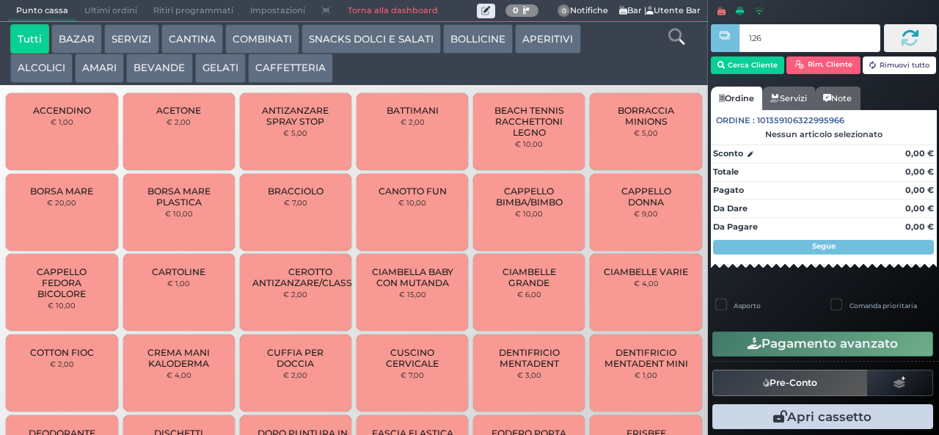
click at [791, 40] on input "126" at bounding box center [809, 38] width 140 height 28
click at [725, 66] on div at bounding box center [724, 216] width 3 height 432
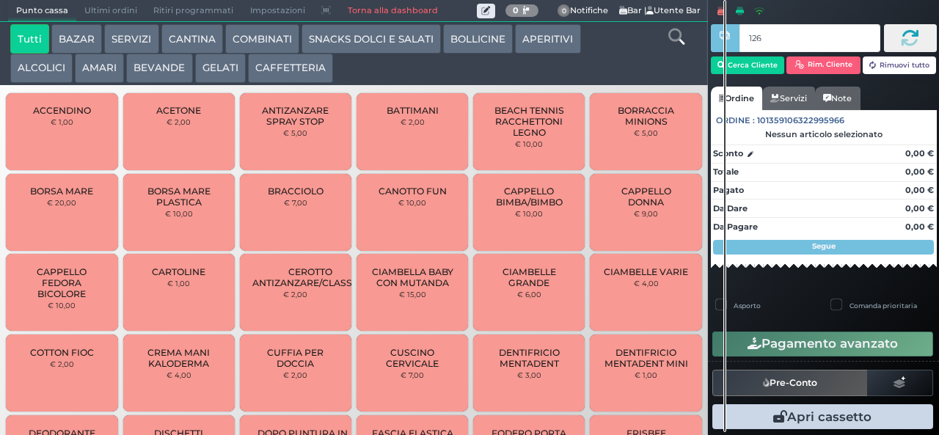
click at [763, 40] on input "126" at bounding box center [809, 38] width 140 height 28
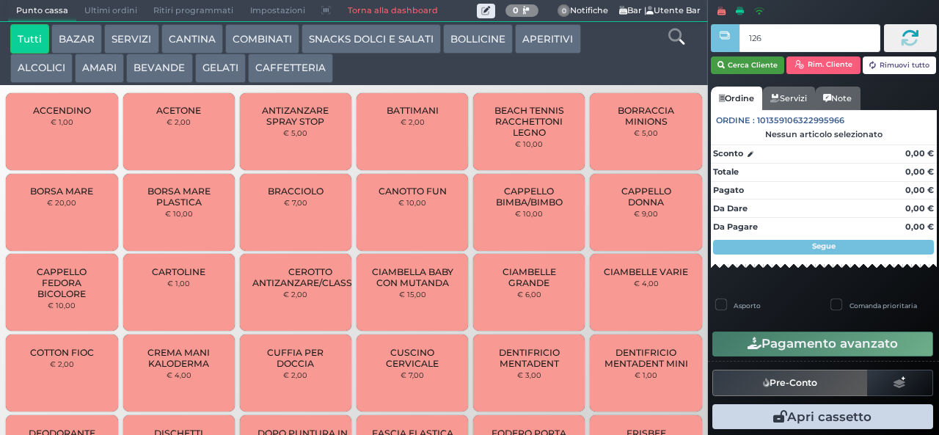
type input "126"
click at [753, 64] on button "Cerca Cliente" at bounding box center [748, 65] width 74 height 18
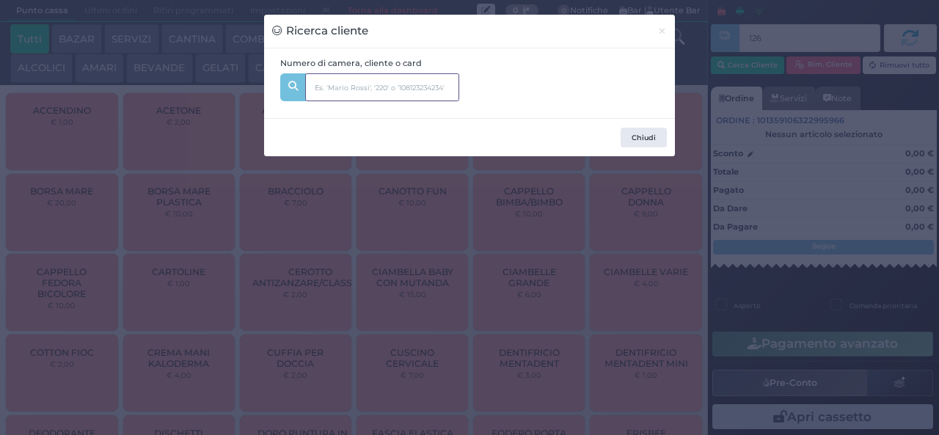
click at [349, 86] on input "text" at bounding box center [382, 87] width 154 height 28
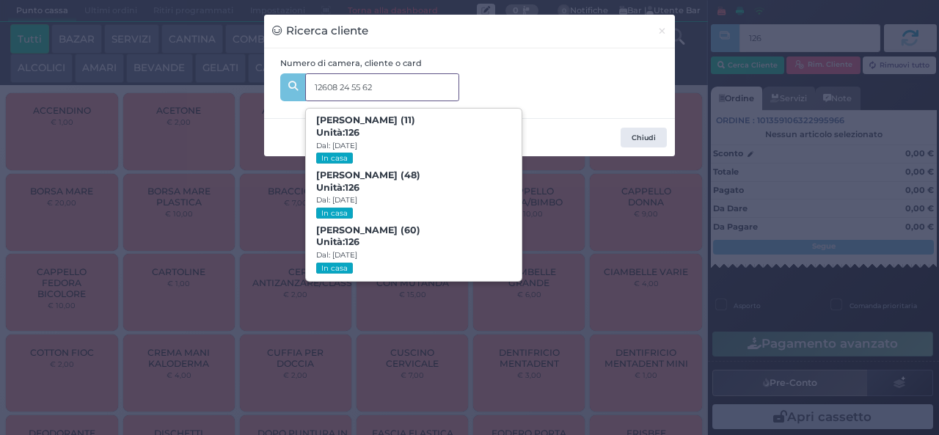
type input "12608 24 55 62"
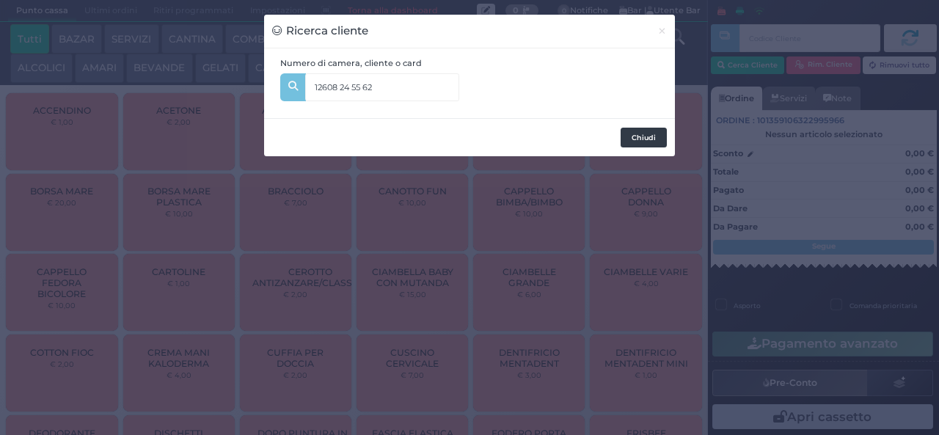
click at [653, 132] on button "Chiudi" at bounding box center [644, 138] width 46 height 21
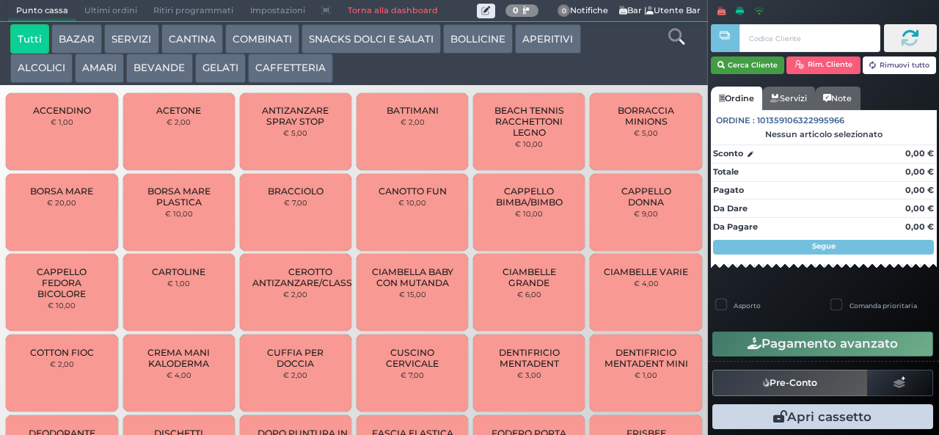
click at [764, 67] on button "Cerca Cliente" at bounding box center [748, 65] width 74 height 18
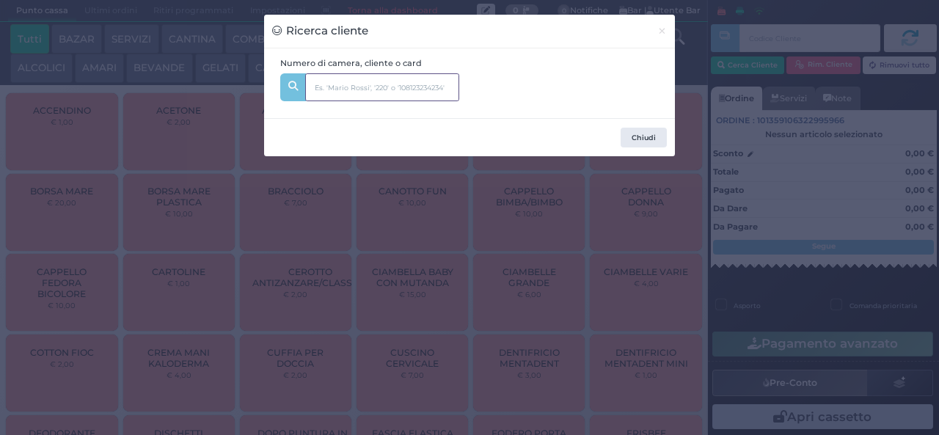
click at [362, 88] on input "text" at bounding box center [382, 87] width 154 height 28
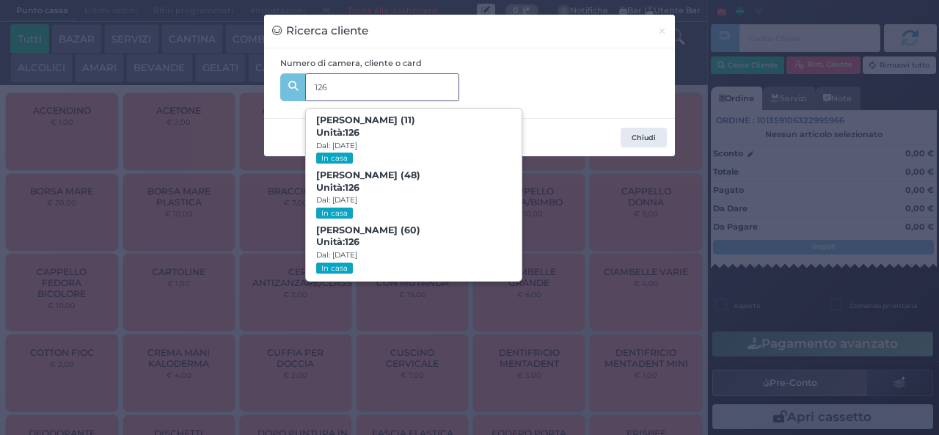
type input "126"
click at [651, 132] on button "Chiudi" at bounding box center [644, 138] width 46 height 21
